Goal: Book appointment/travel/reservation

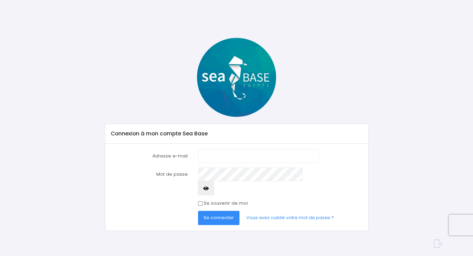
click at [202, 153] on input "Adresse e-mail" at bounding box center [258, 156] width 121 height 14
type input "albert.jeanpierre@orange.fr"
click at [216, 215] on span "Se connecter" at bounding box center [219, 218] width 30 height 7
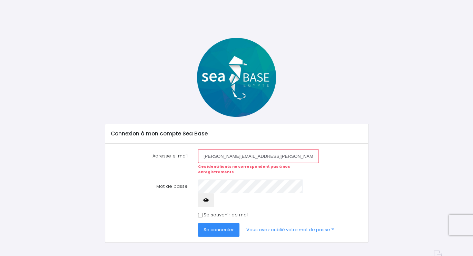
click at [209, 200] on icon "button" at bounding box center [206, 200] width 6 height 0
click at [210, 227] on span "Se connecter" at bounding box center [219, 230] width 30 height 7
click at [220, 227] on span "Se connecter" at bounding box center [219, 230] width 30 height 7
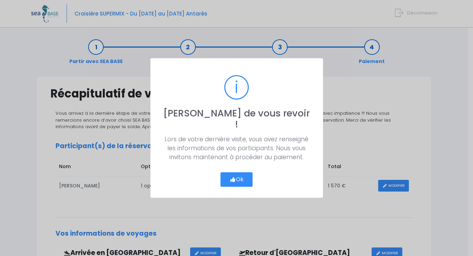
click at [239, 173] on button "Ok" at bounding box center [236, 180] width 32 height 14
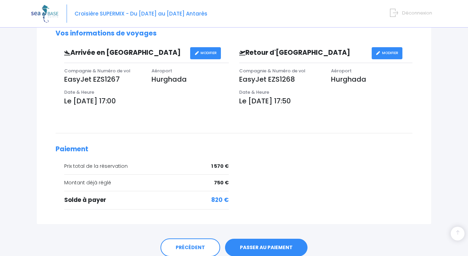
scroll to position [207, 0]
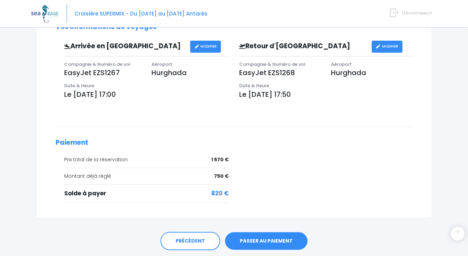
click at [242, 239] on link "PASSER AU PAIEMENT" at bounding box center [266, 242] width 82 height 18
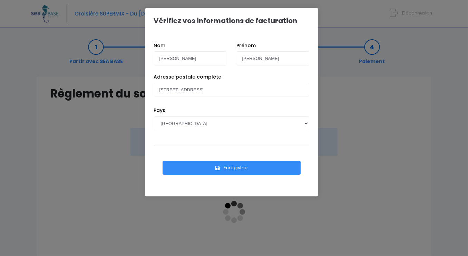
click at [242, 166] on button "Enregistrer" at bounding box center [231, 168] width 138 height 14
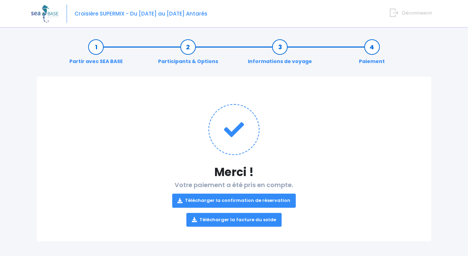
click at [204, 199] on link "Télécharger la confirmation de réservation" at bounding box center [234, 201] width 124 height 14
click at [228, 222] on link "Télécharger la facture du solde" at bounding box center [233, 220] width 95 height 14
